Goal: Task Accomplishment & Management: Manage account settings

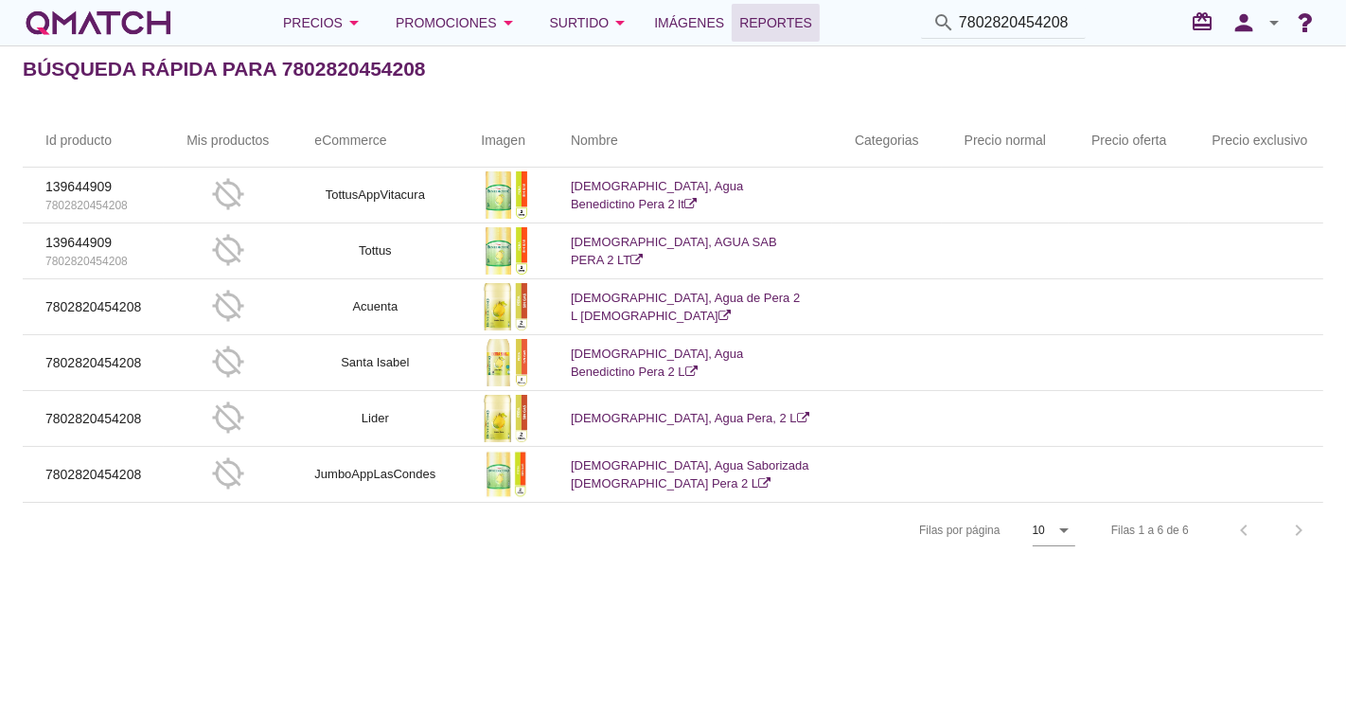
click at [801, 12] on span "Reportes" at bounding box center [775, 22] width 73 height 23
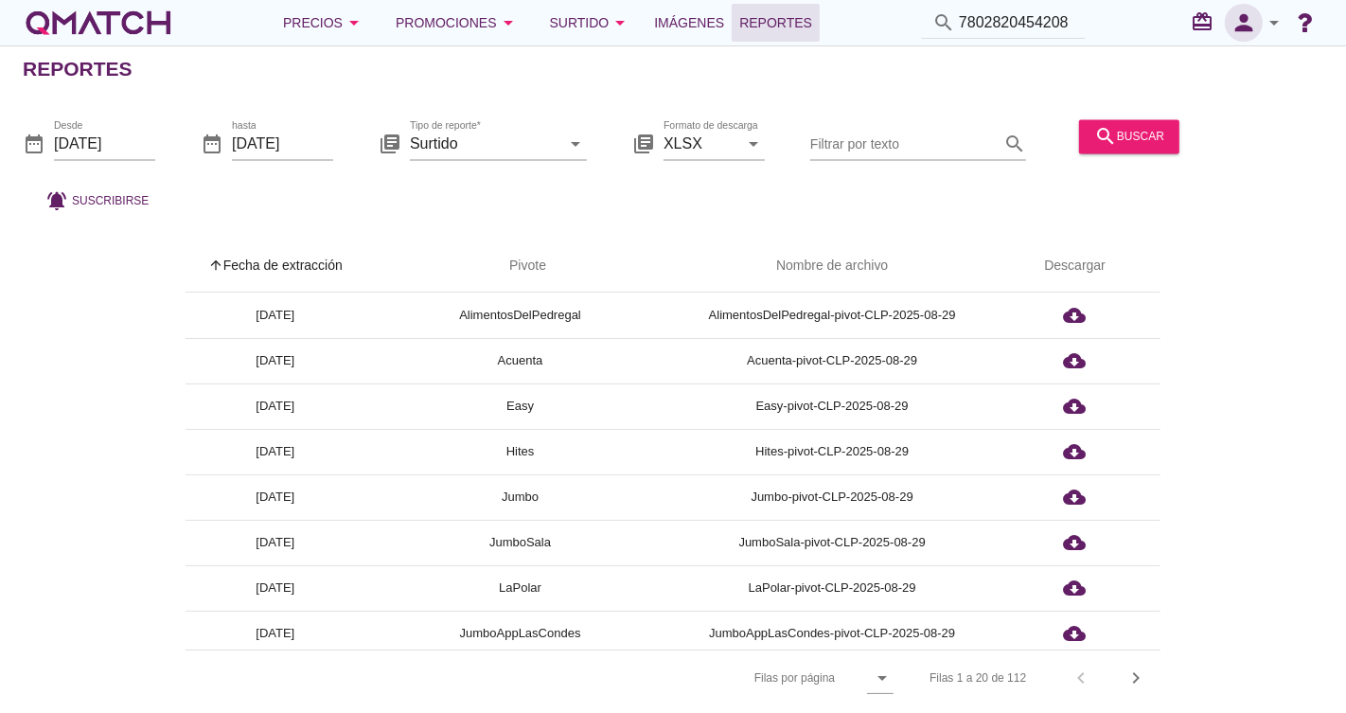
click at [1248, 17] on icon "person" at bounding box center [1243, 22] width 38 height 26
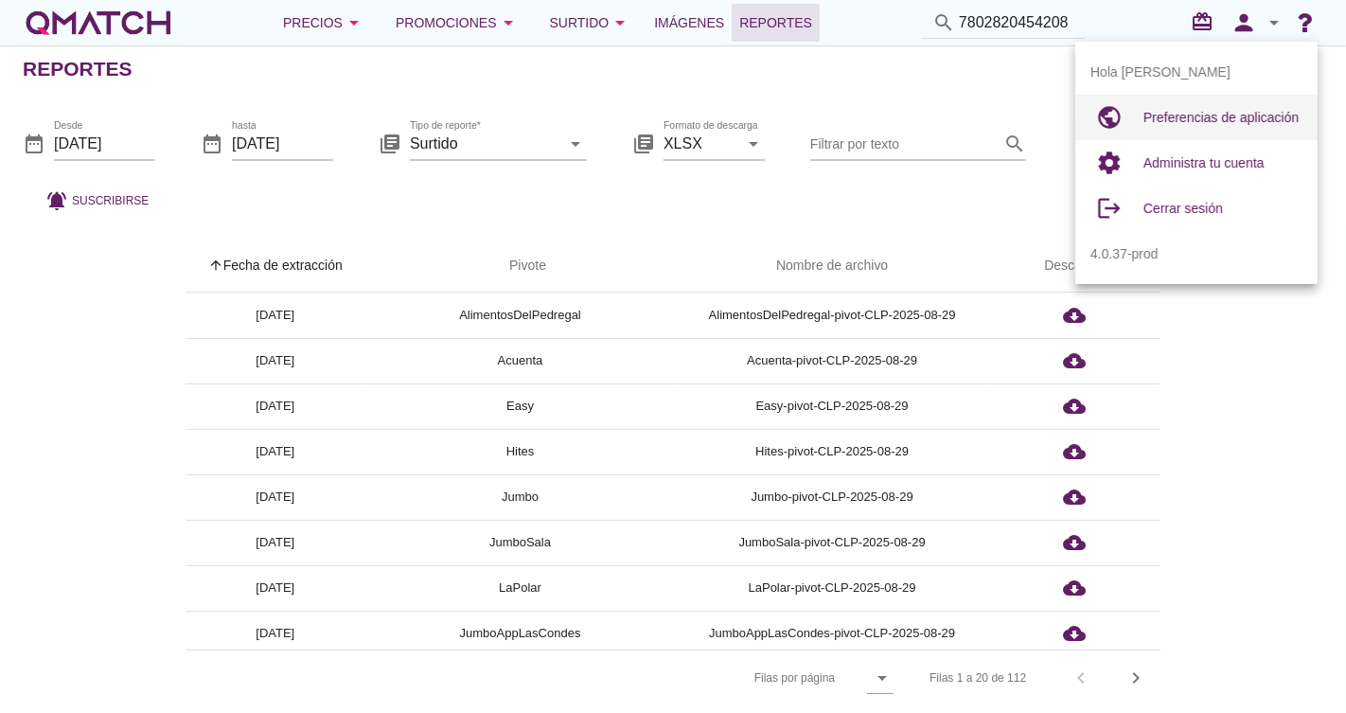
click at [1211, 106] on div "Preferencias de aplicación" at bounding box center [1222, 117] width 159 height 23
radio input "true"
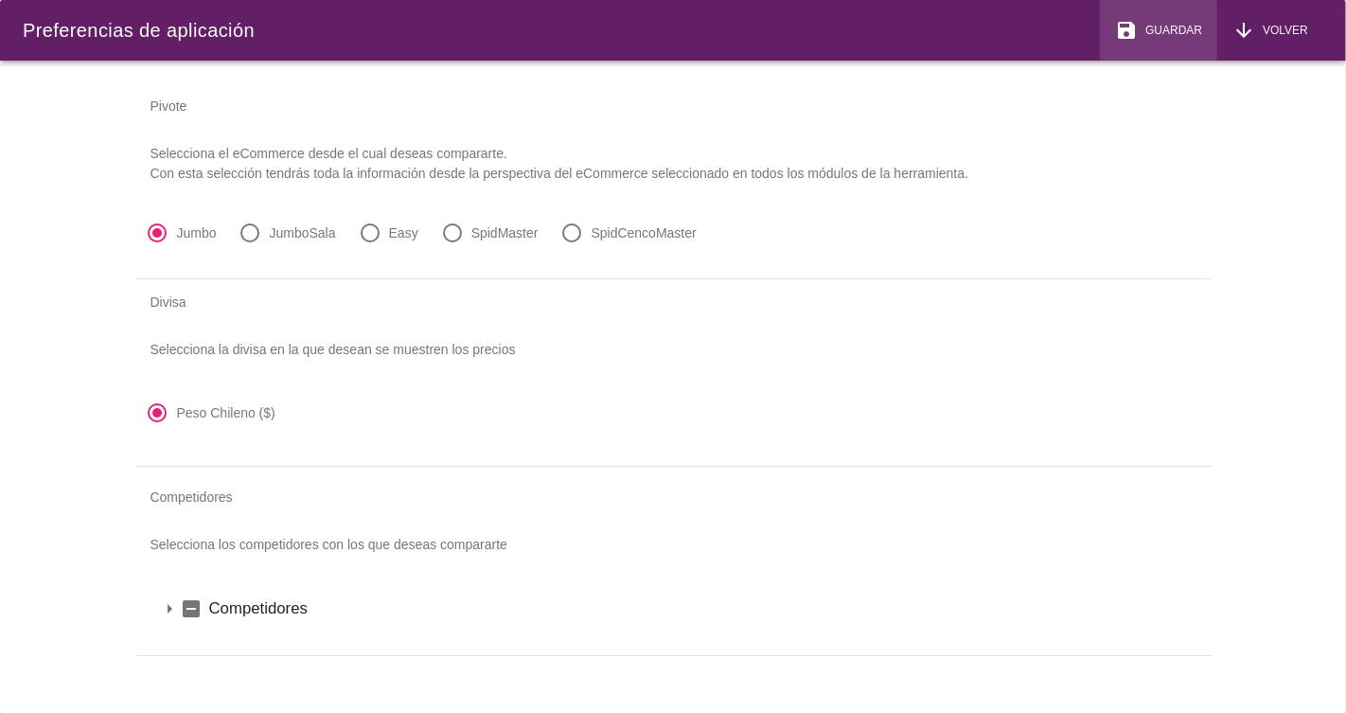
click at [1170, 19] on div "save Guardar" at bounding box center [1158, 30] width 87 height 23
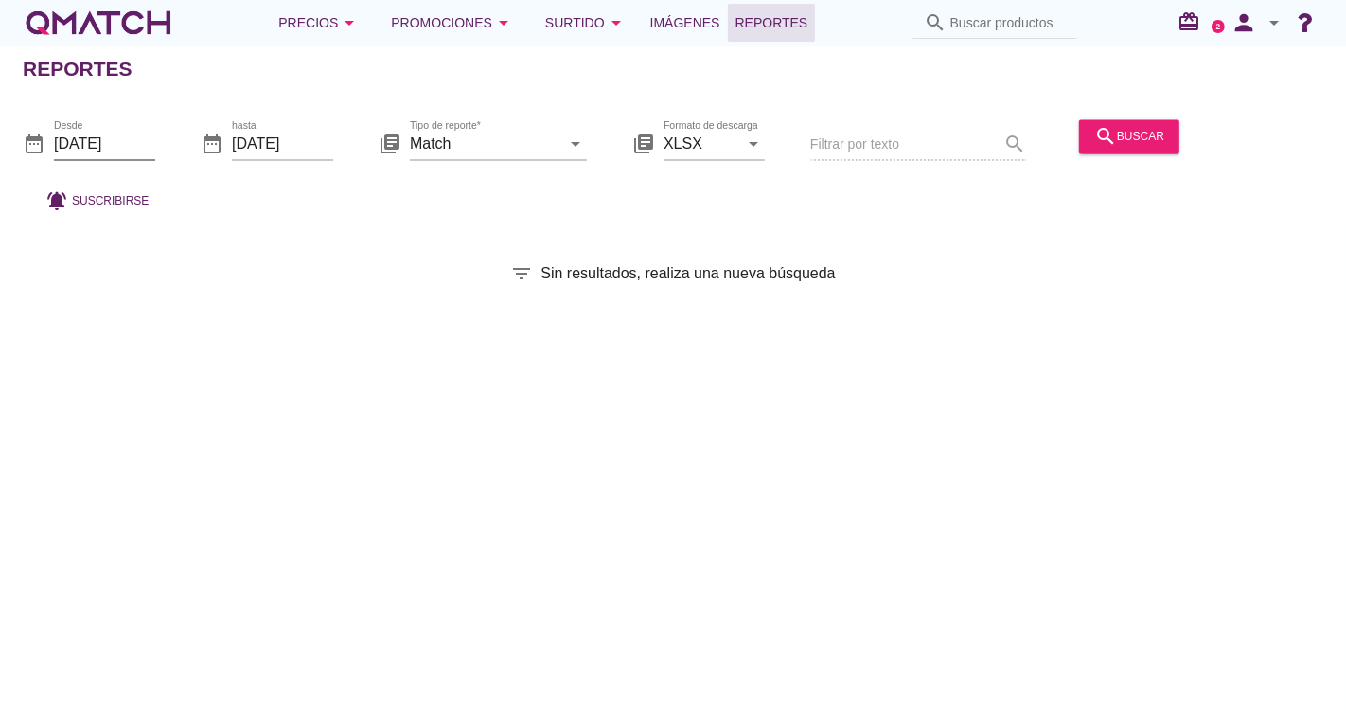
click at [137, 150] on input "[DATE]" at bounding box center [104, 144] width 101 height 30
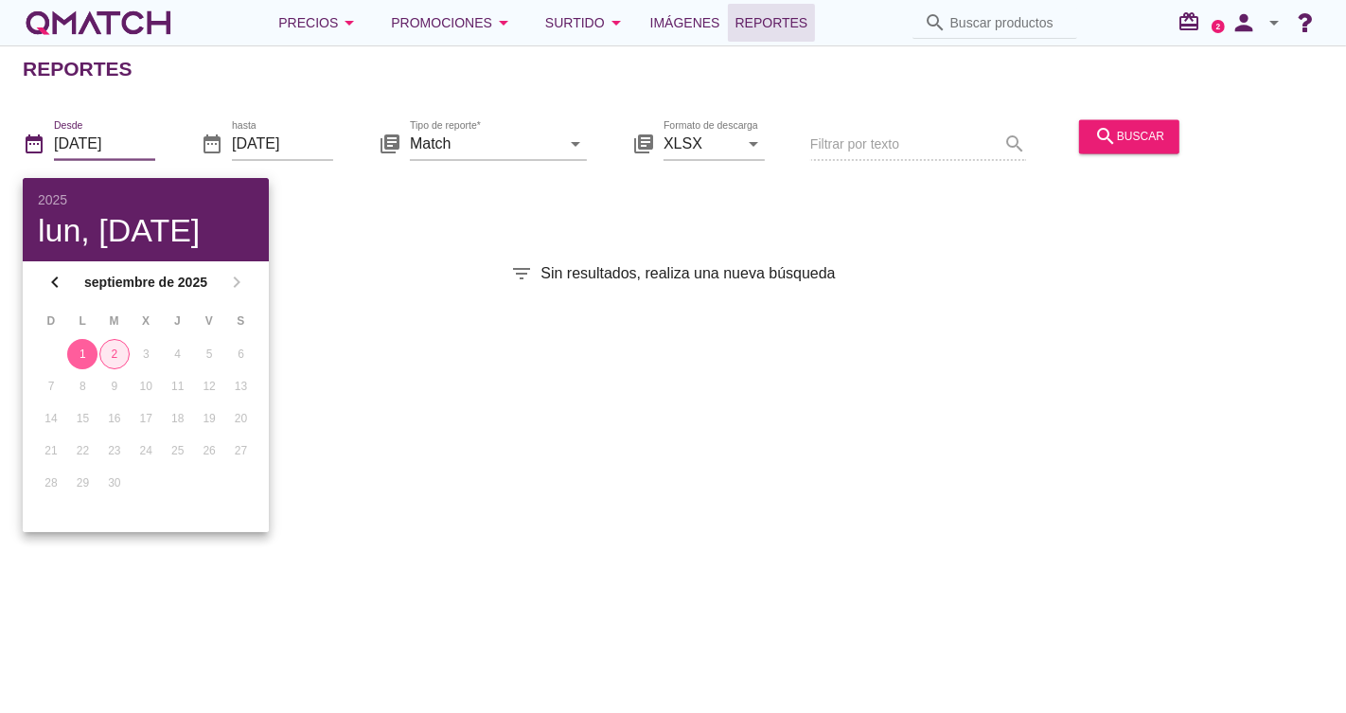
click at [111, 345] on div "2" at bounding box center [114, 353] width 28 height 17
type input "[DATE]"
click at [124, 347] on div "2" at bounding box center [114, 353] width 30 height 17
drag, startPoint x: 473, startPoint y: 185, endPoint x: 508, endPoint y: 144, distance: 53.7
click at [474, 184] on div "date_range Desde [DATE] date_range hasta [DATE] library_books Tipo de reporte* …" at bounding box center [673, 160] width 1346 height 125
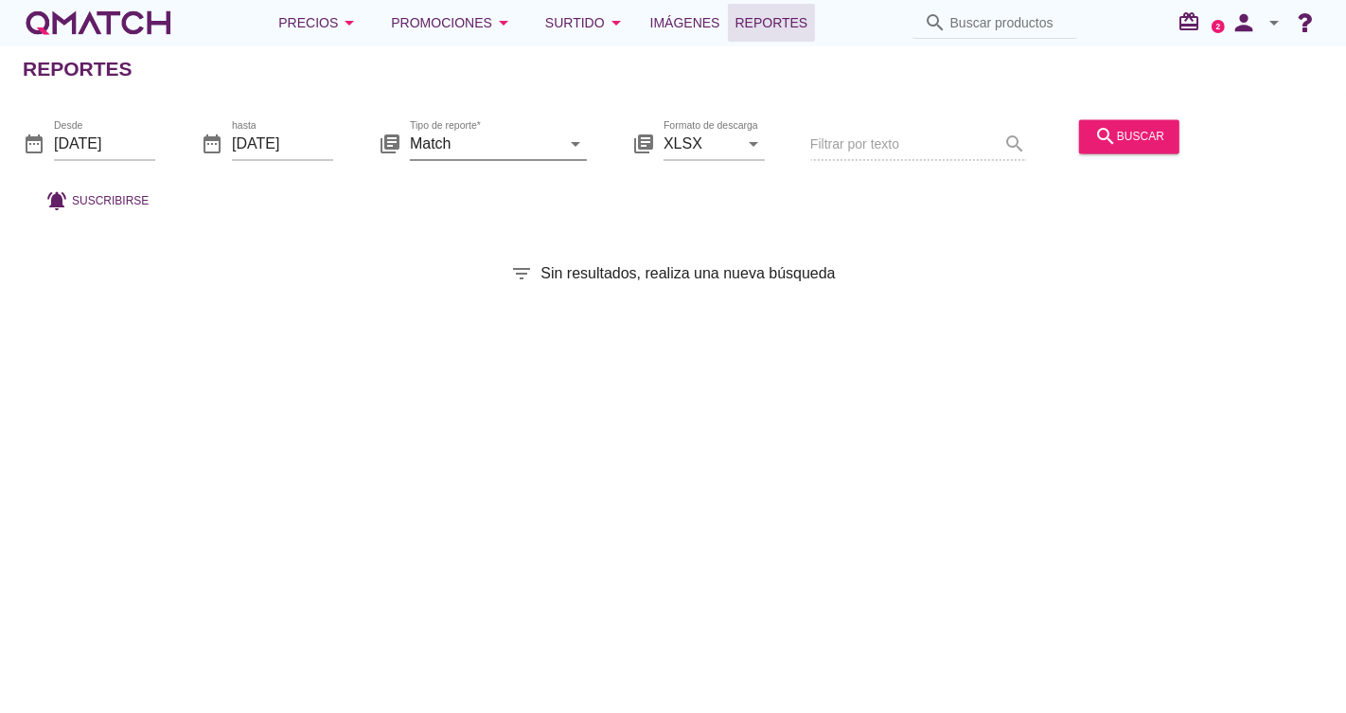
click at [508, 143] on input "Match" at bounding box center [485, 144] width 150 height 30
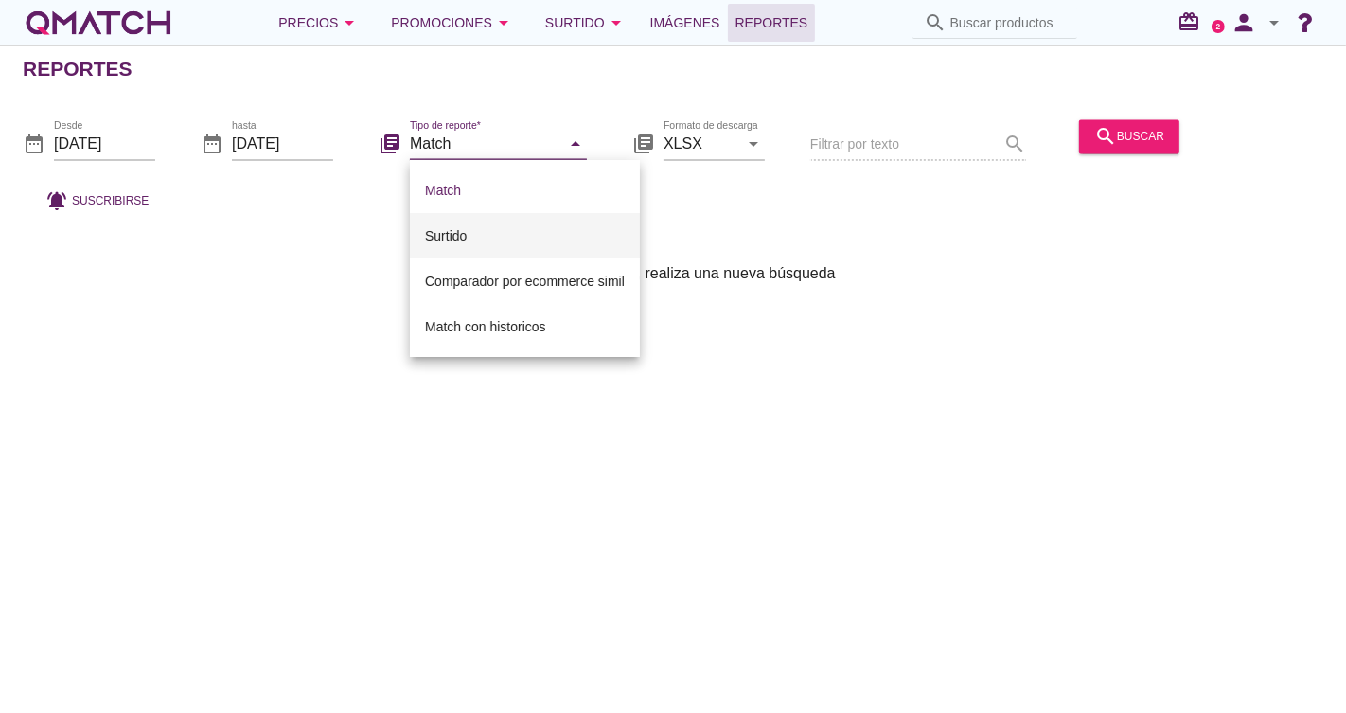
click at [488, 236] on div "Surtido" at bounding box center [525, 235] width 200 height 23
type input "Surtido"
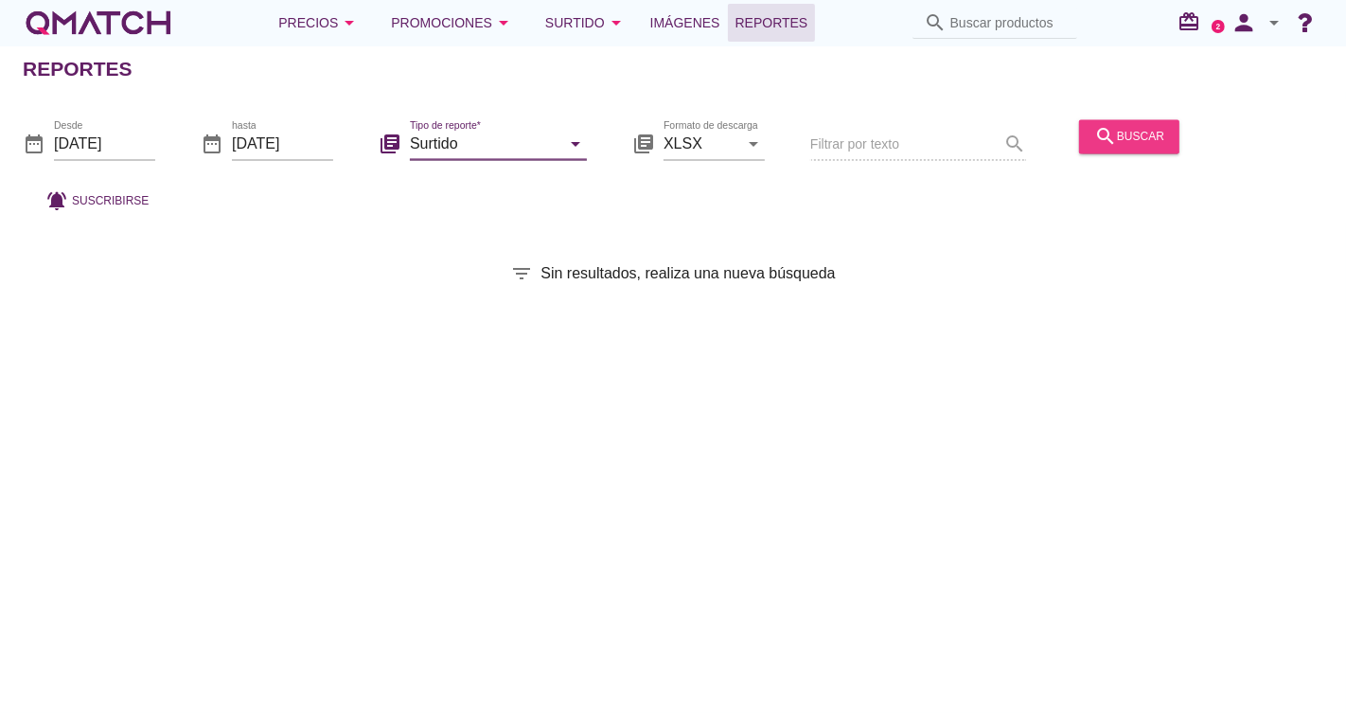
click at [1149, 133] on div "search buscar" at bounding box center [1129, 136] width 70 height 23
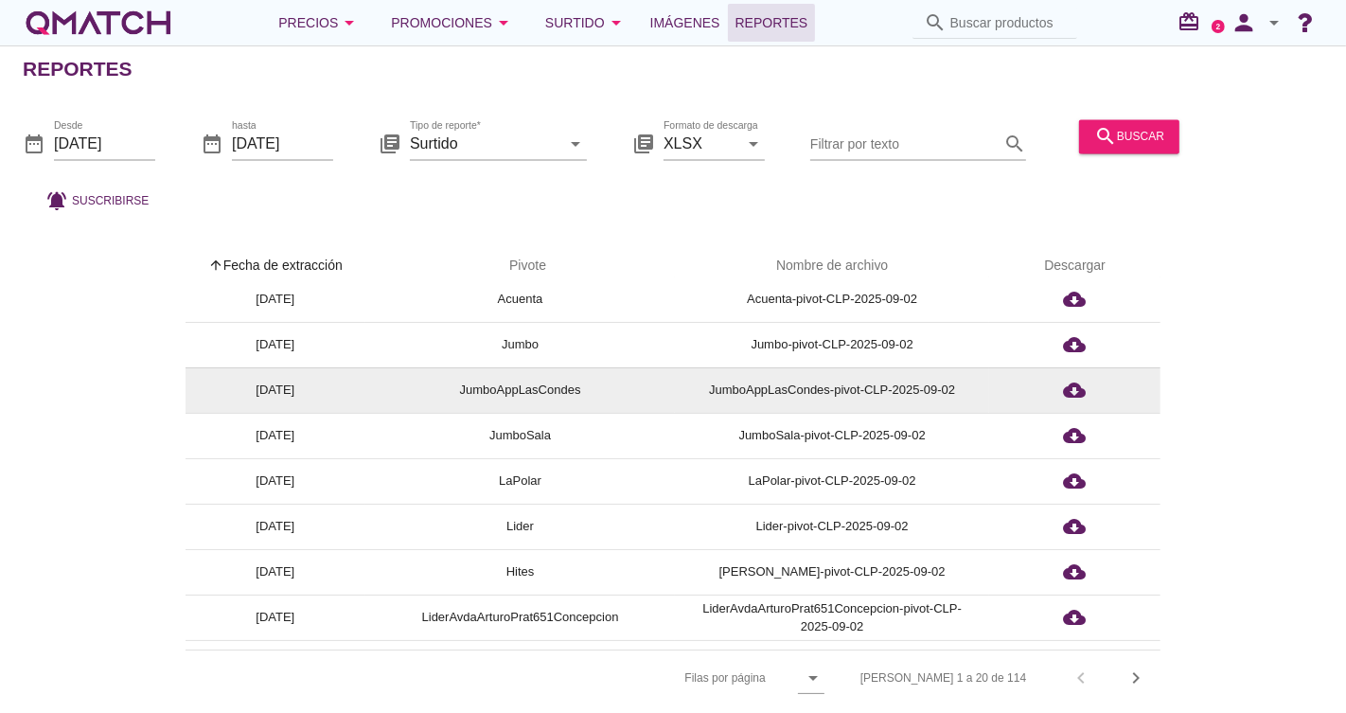
scroll to position [210, 0]
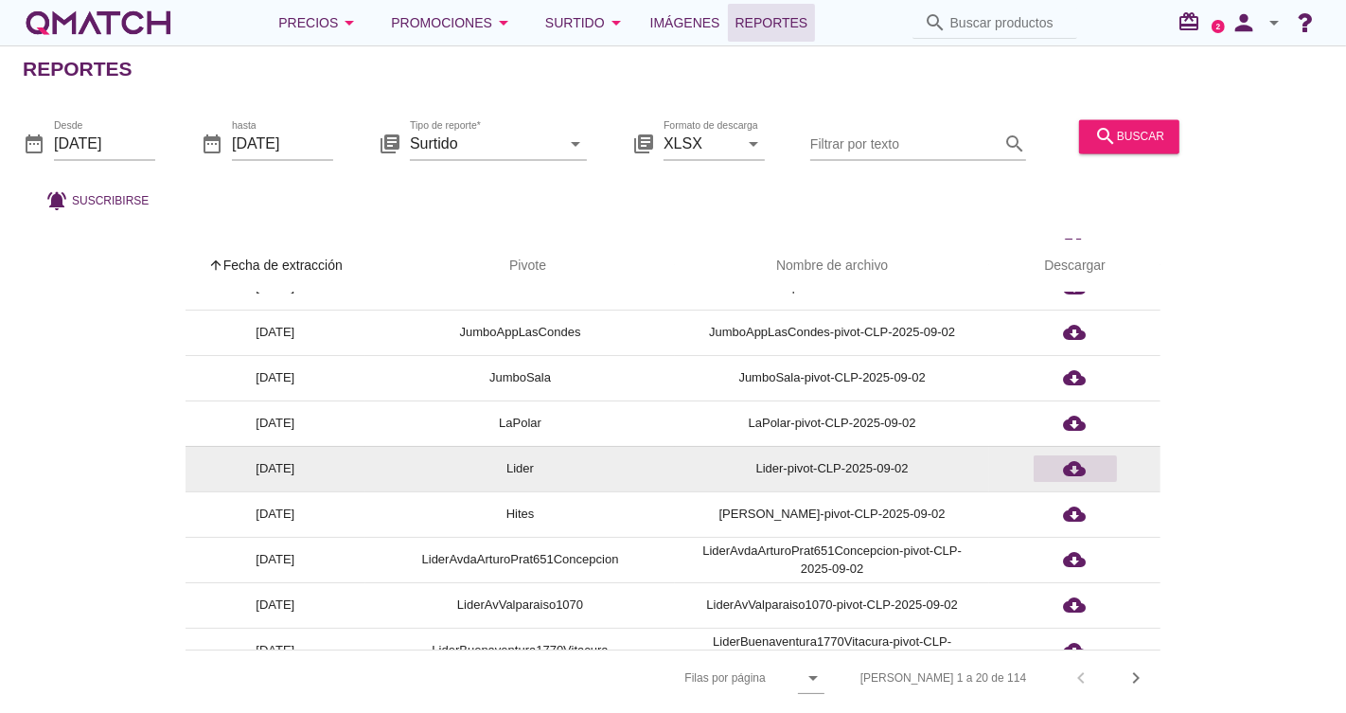
click at [1075, 468] on icon "cloud_download" at bounding box center [1075, 468] width 23 height 23
